Goal: Navigation & Orientation: Find specific page/section

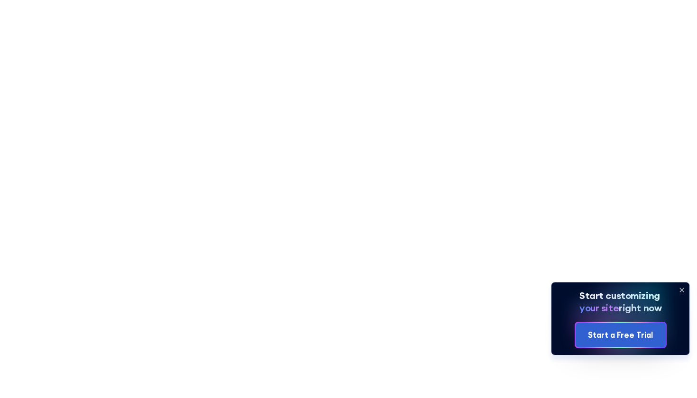
click at [682, 293] on icon at bounding box center [681, 290] width 15 height 15
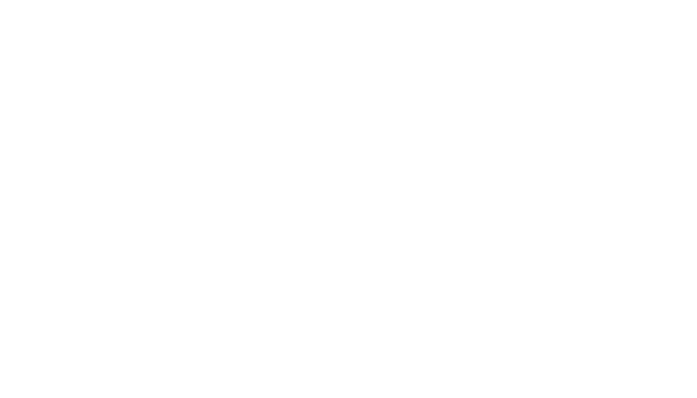
scroll to position [78, 0]
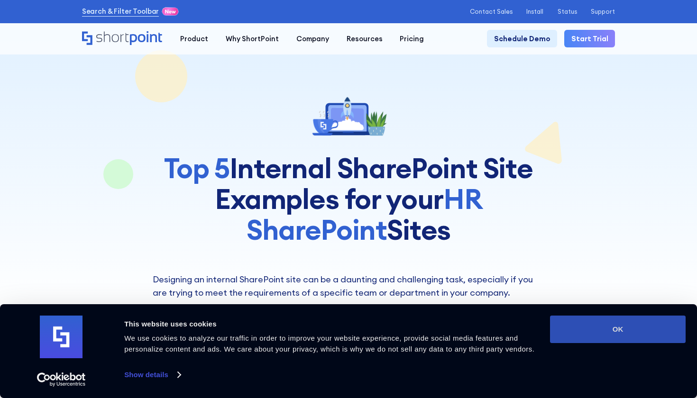
click at [626, 329] on button "OK" at bounding box center [618, 330] width 136 height 28
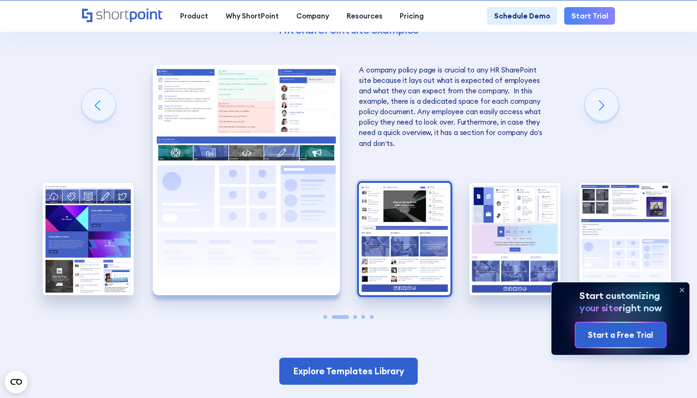
scroll to position [1558, 0]
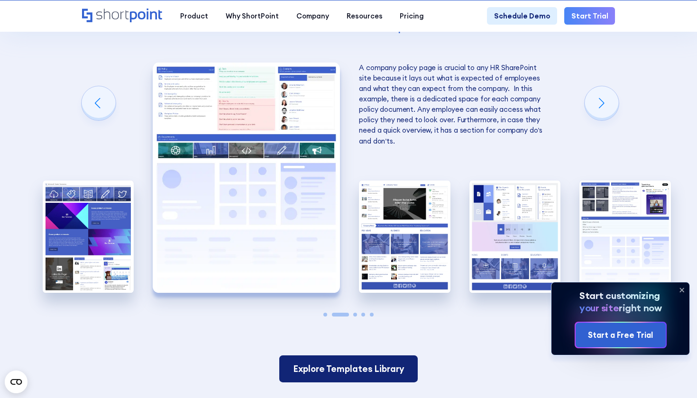
click at [387, 356] on link "Explore Templates Library" at bounding box center [348, 369] width 138 height 27
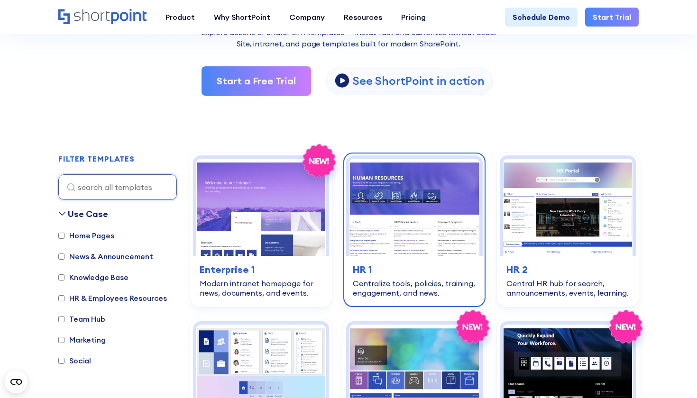
scroll to position [181, 0]
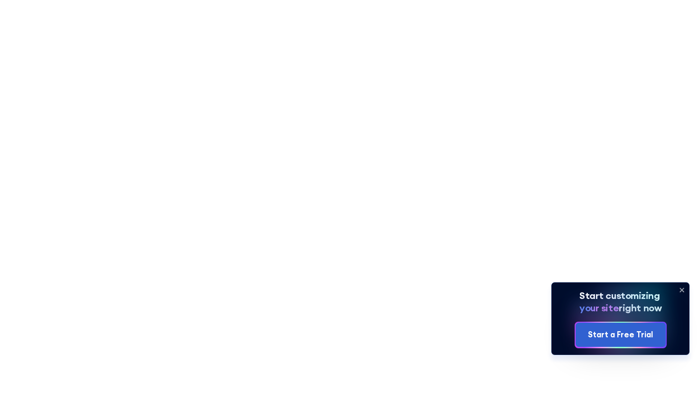
click at [682, 292] on icon at bounding box center [681, 290] width 15 height 15
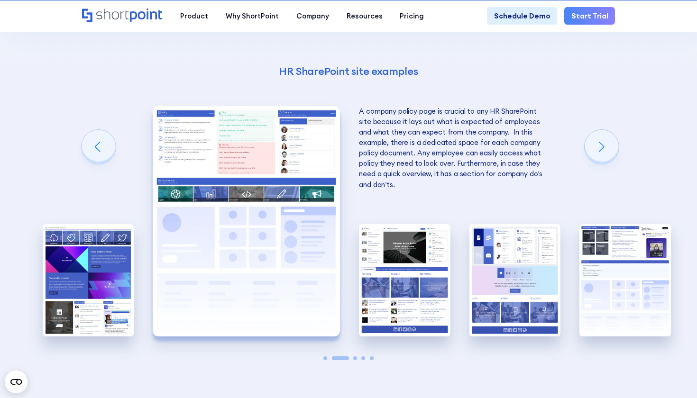
scroll to position [1518, 0]
